Goal: Navigation & Orientation: Find specific page/section

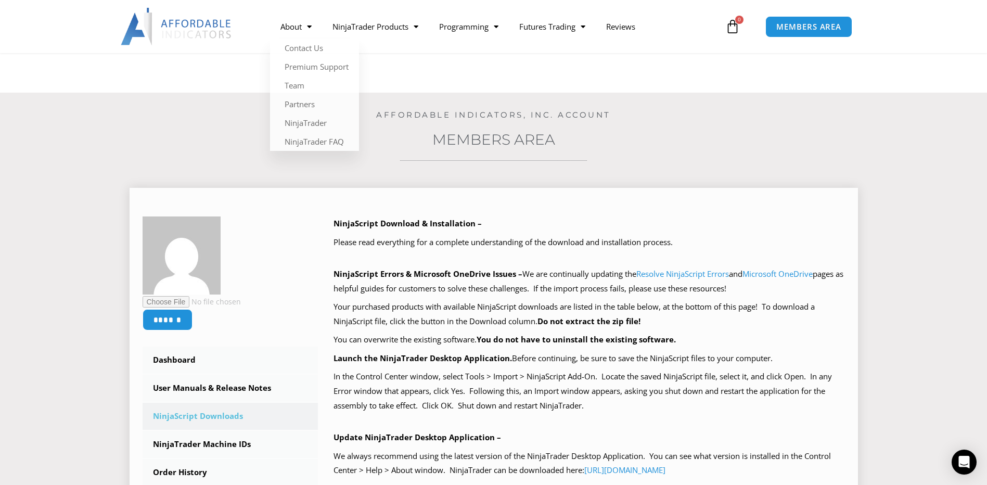
scroll to position [208, 0]
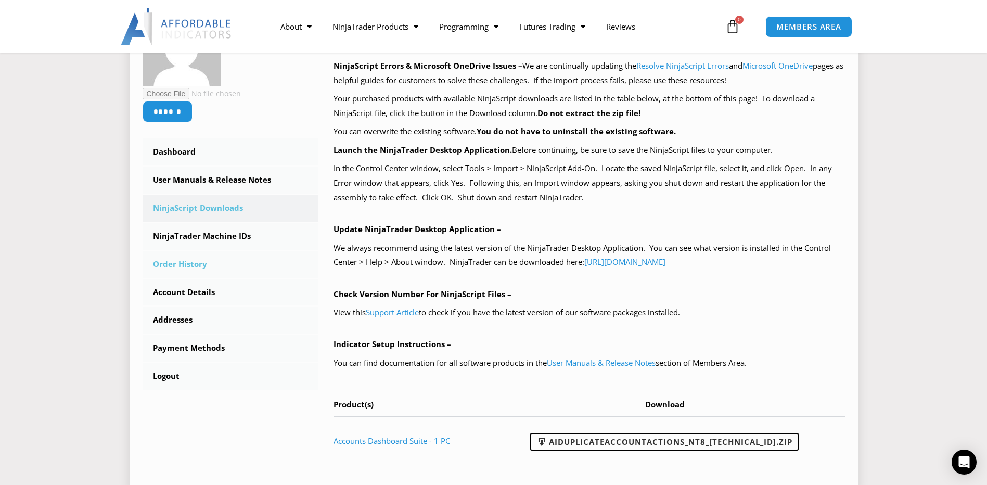
click at [183, 263] on link "Order History" at bounding box center [231, 264] width 176 height 27
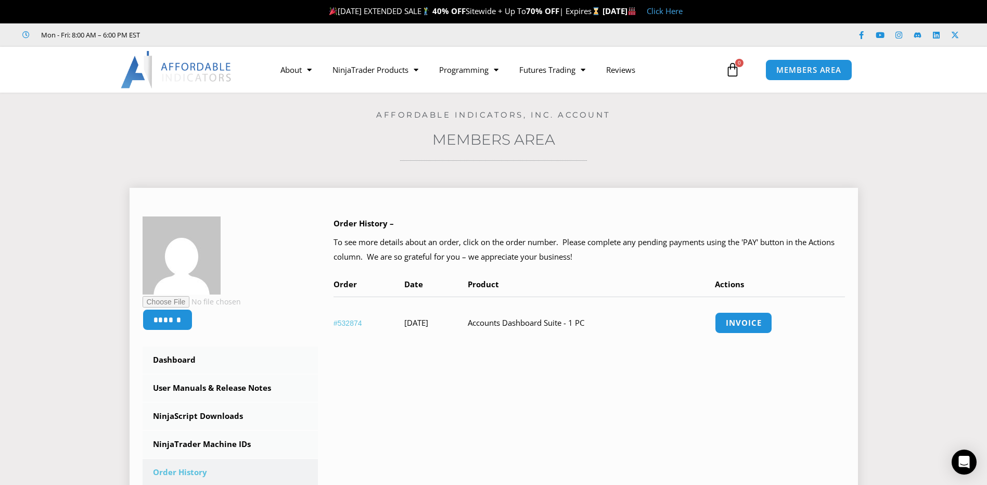
scroll to position [156, 0]
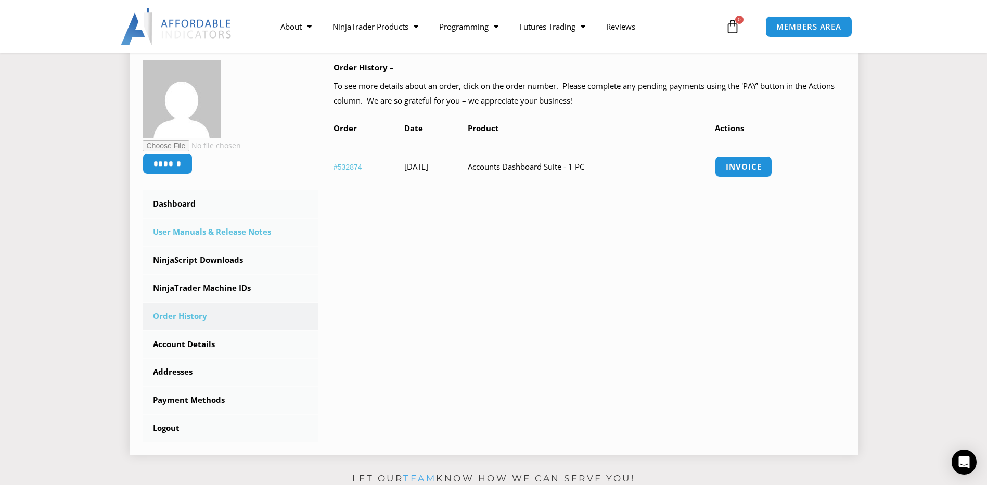
click at [241, 237] on link "User Manuals & Release Notes" at bounding box center [231, 232] width 176 height 27
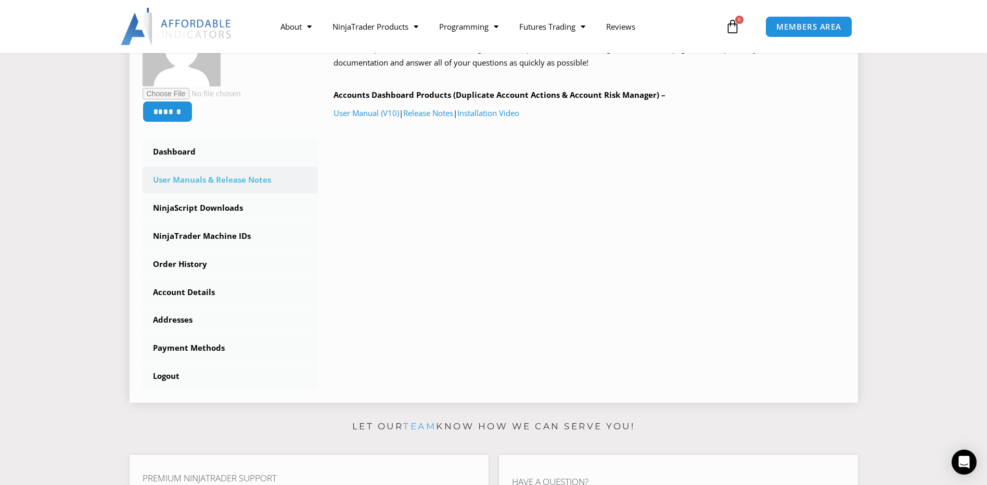
scroll to position [260, 0]
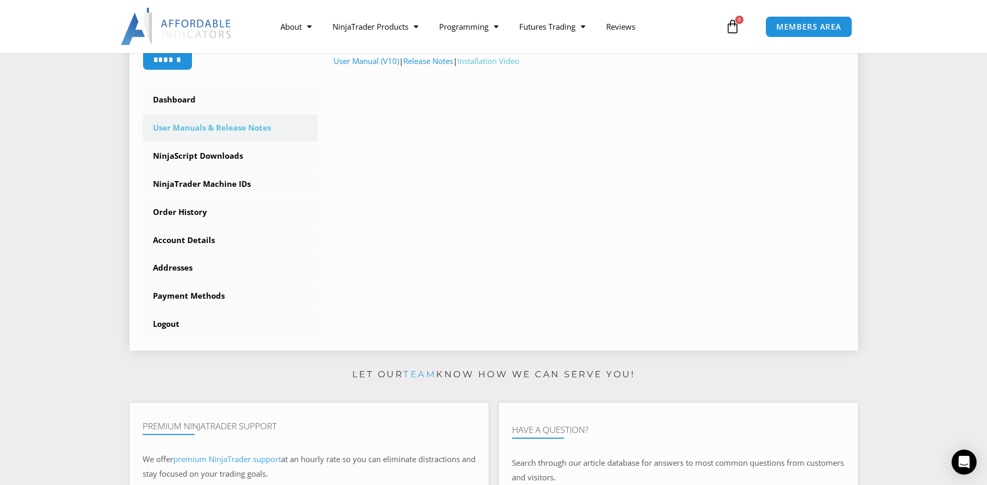
click at [489, 63] on link "Installation Video" at bounding box center [488, 61] width 62 height 10
